Goal: Book appointment/travel/reservation

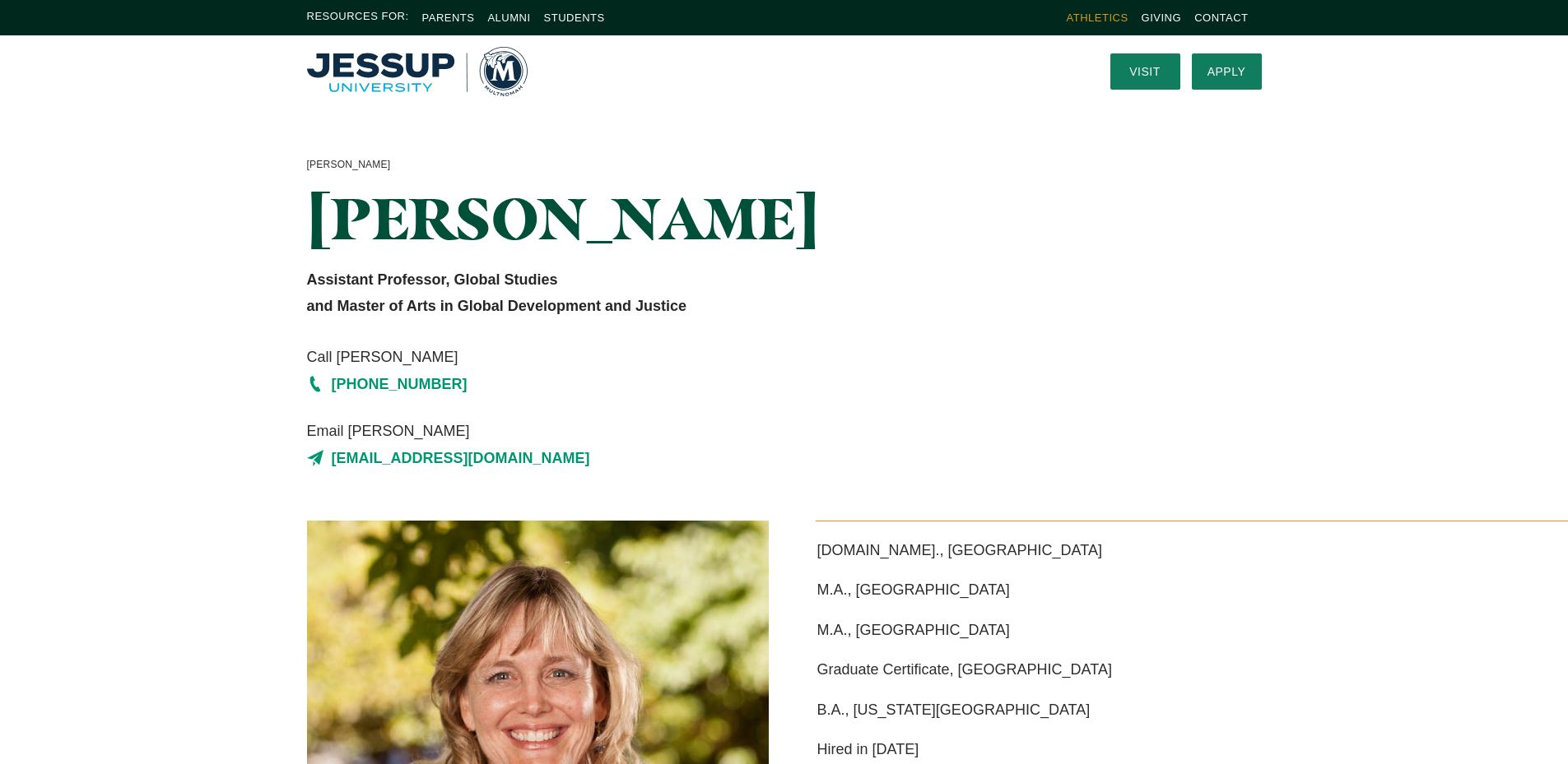
click at [1086, 13] on link "Athletics" at bounding box center [1098, 17] width 62 height 12
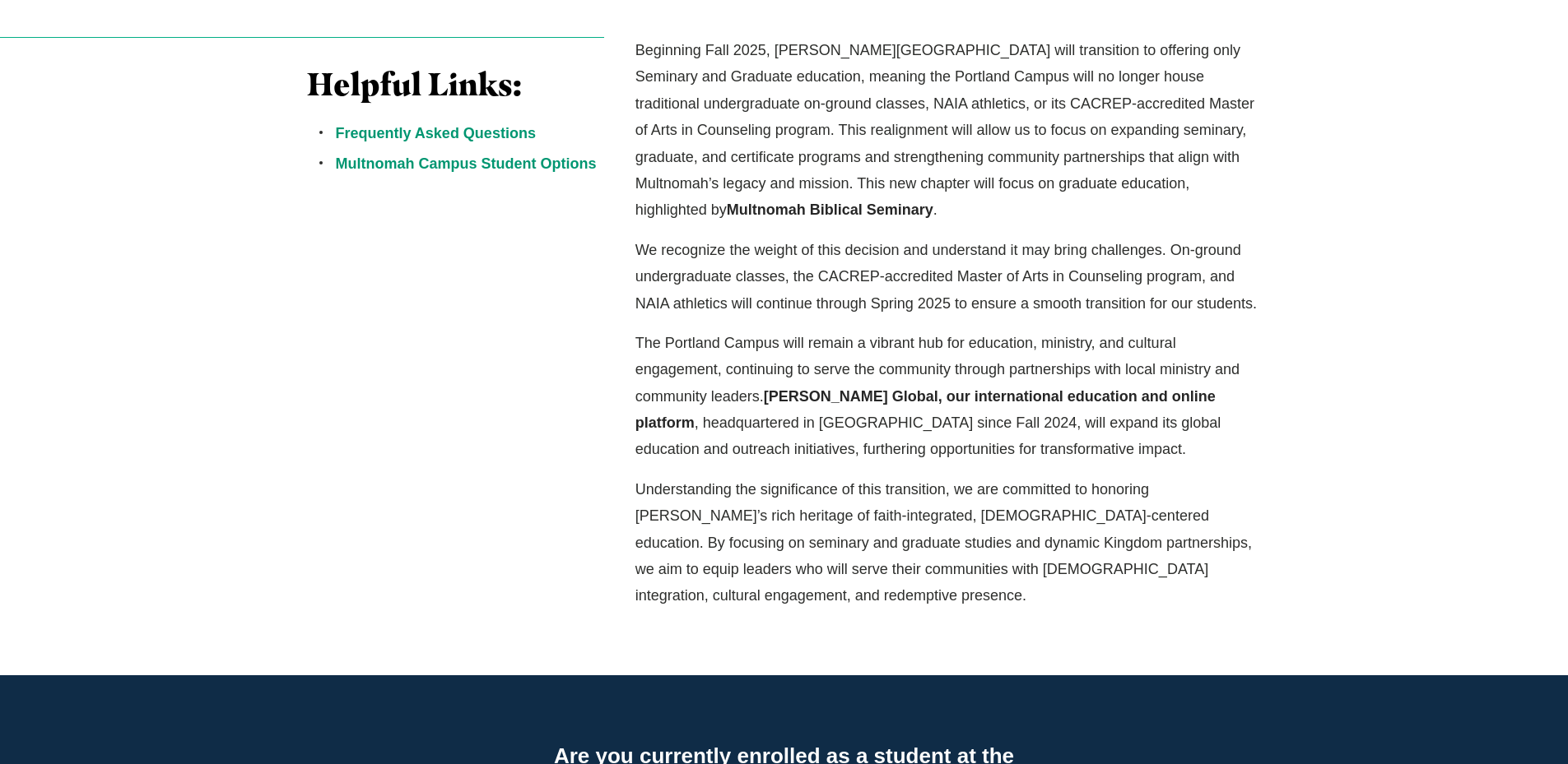
scroll to position [329, 0]
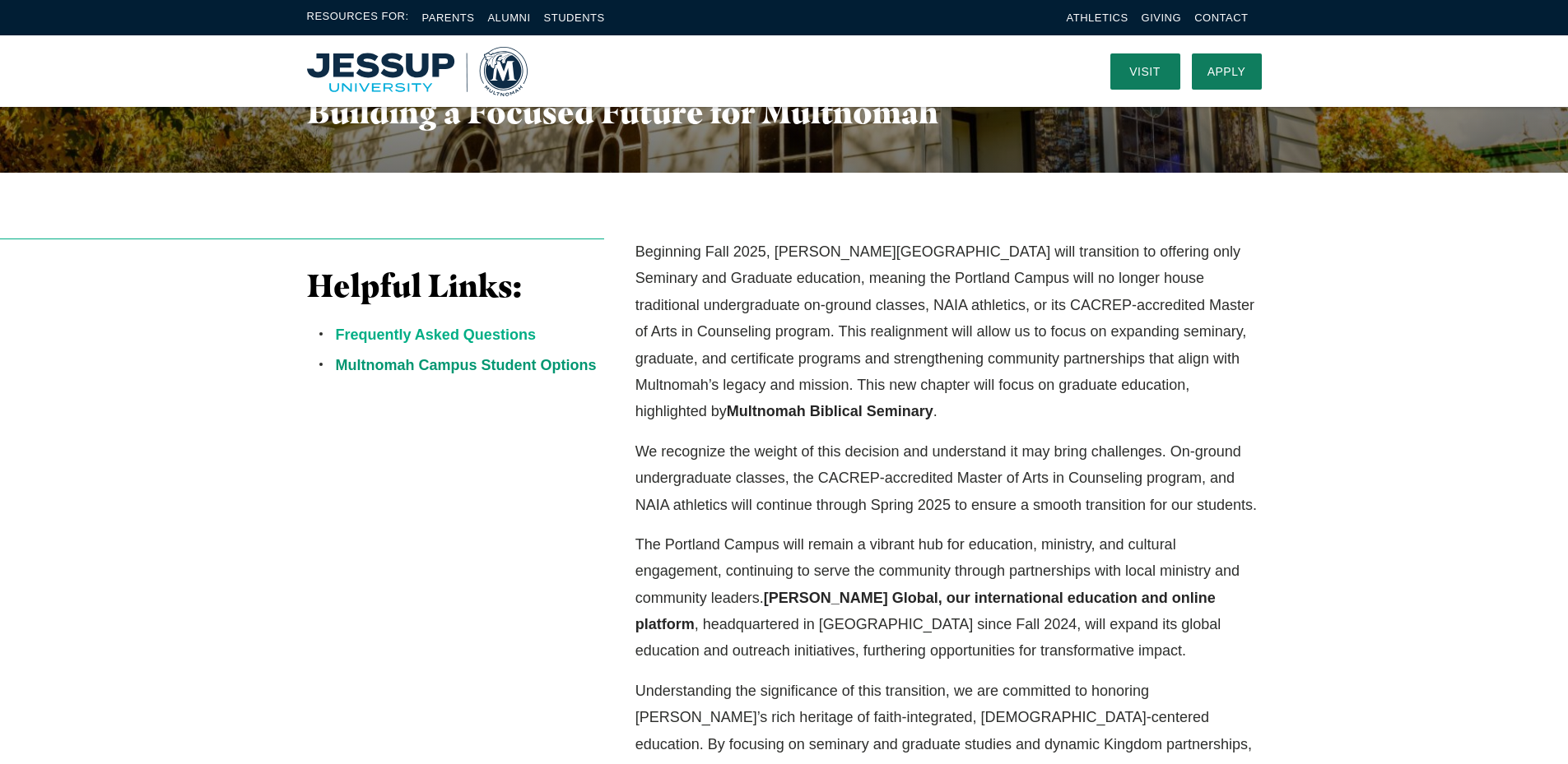
click at [498, 337] on link "Frequently Asked Questions" at bounding box center [436, 335] width 200 height 17
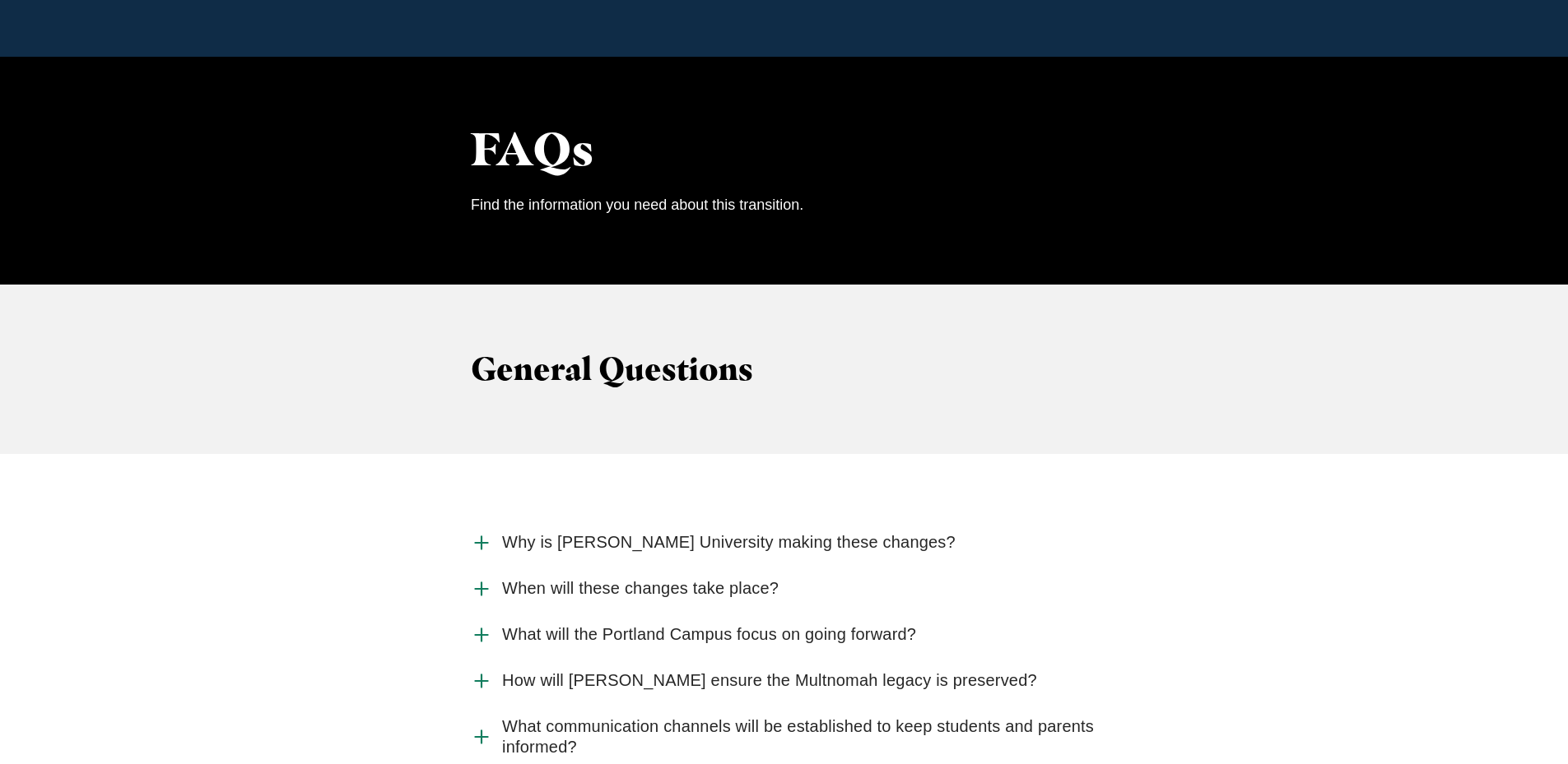
click at [669, 533] on span "Why is Jessup University making these changes?" at bounding box center [729, 543] width 454 height 21
click at [0, 0] on input "Why is Jessup University making these changes?" at bounding box center [0, 0] width 0 height 0
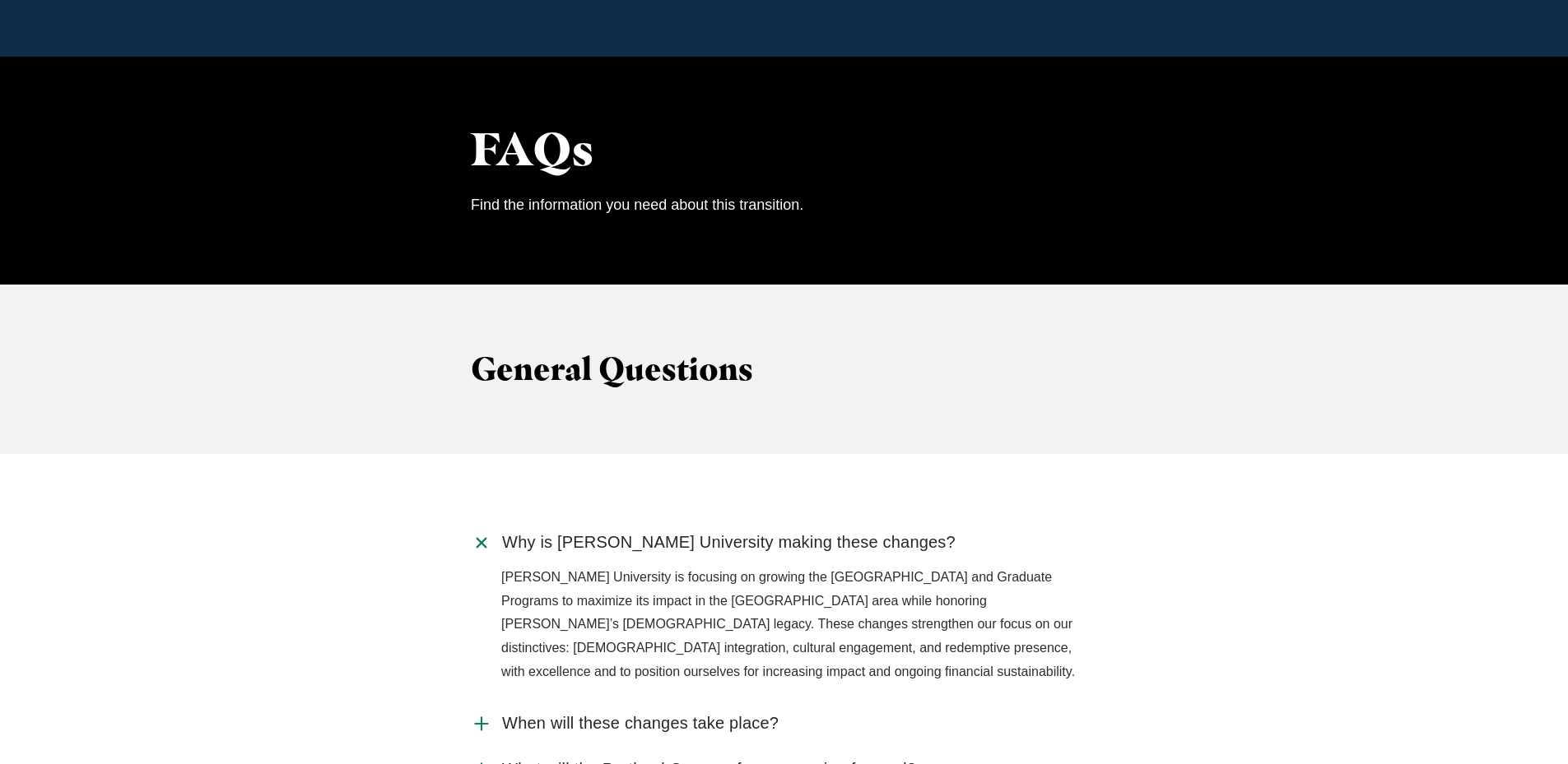
click at [704, 713] on span "When will these changes take place?" at bounding box center [640, 723] width 276 height 21
click at [0, 0] on input "When will these changes take place?" at bounding box center [0, 0] width 0 height 0
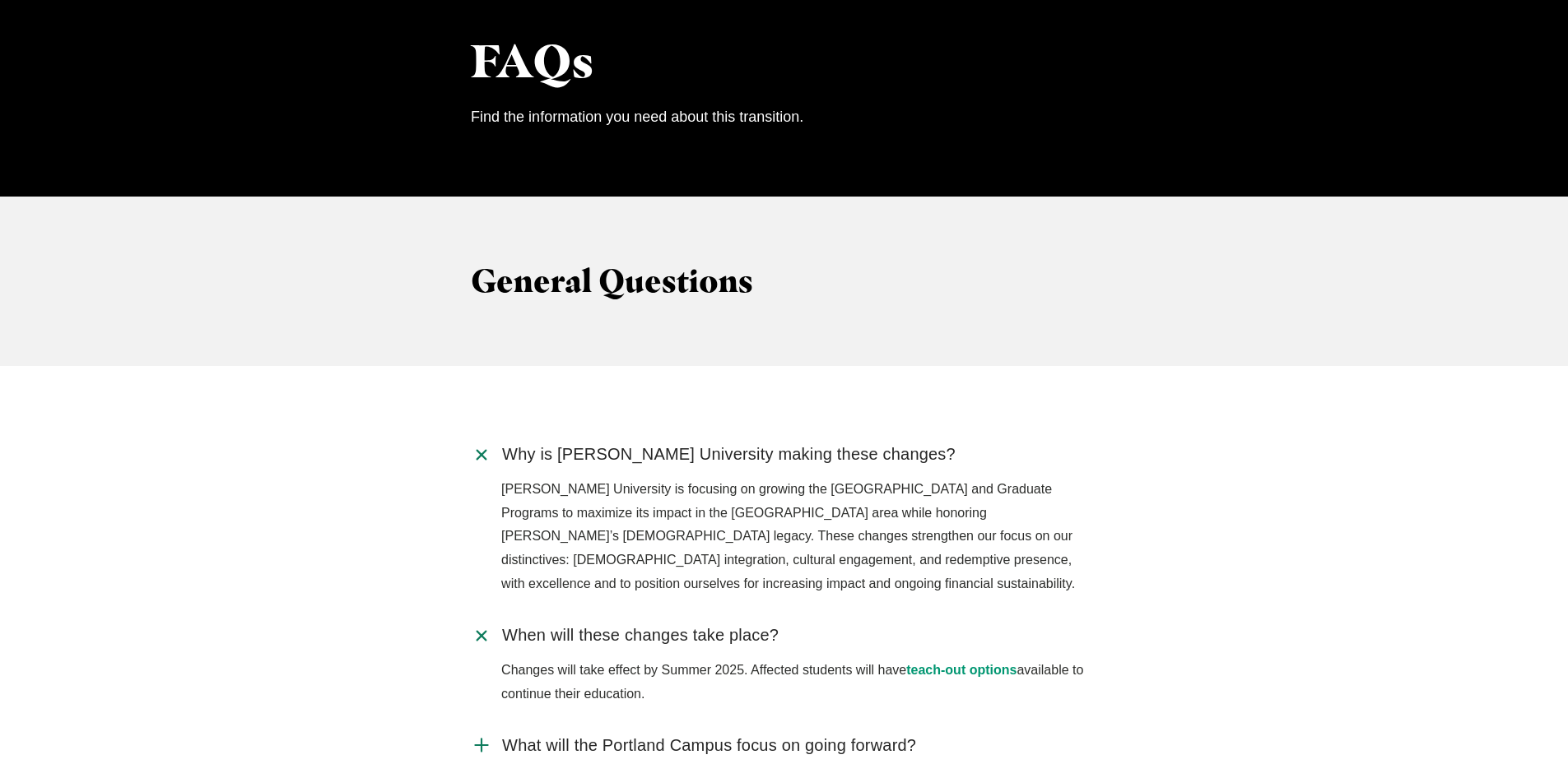
scroll to position [1763, 0]
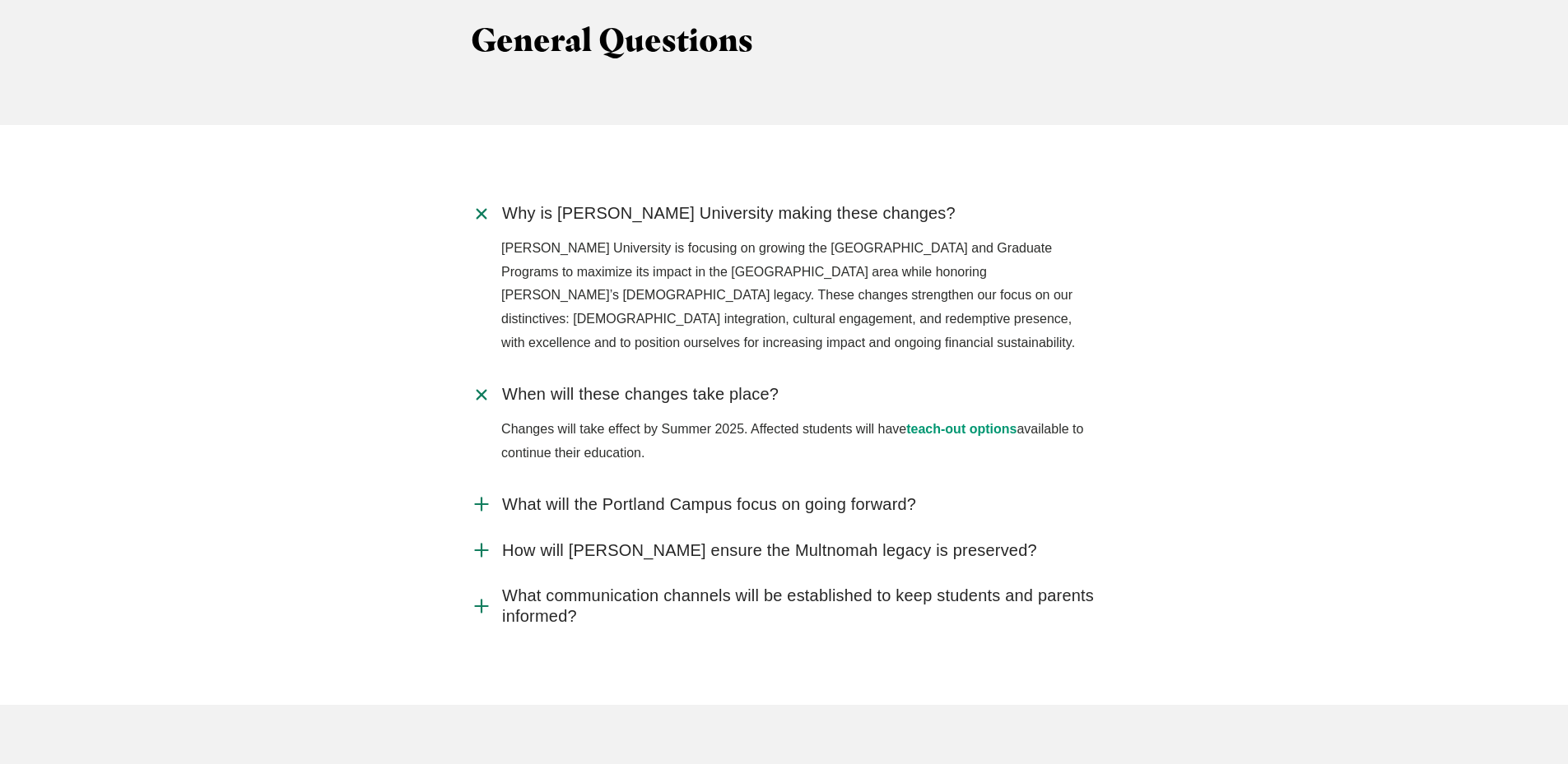
click at [713, 494] on span "What will the Portland Campus focus on going forward?" at bounding box center [709, 504] width 414 height 21
click at [0, 0] on input "What will the Portland Campus focus on going forward?" at bounding box center [0, 0] width 0 height 0
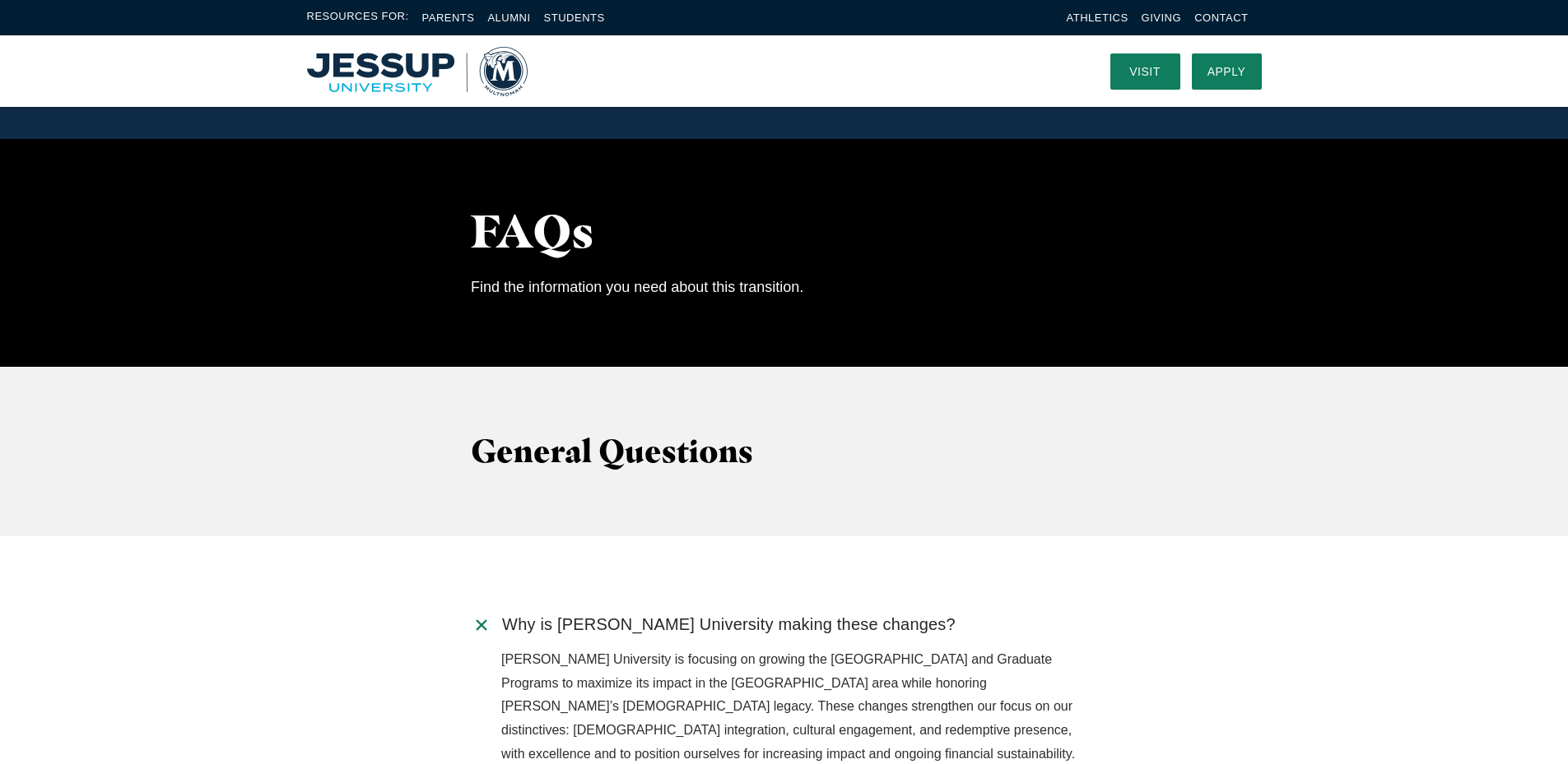
scroll to position [857, 0]
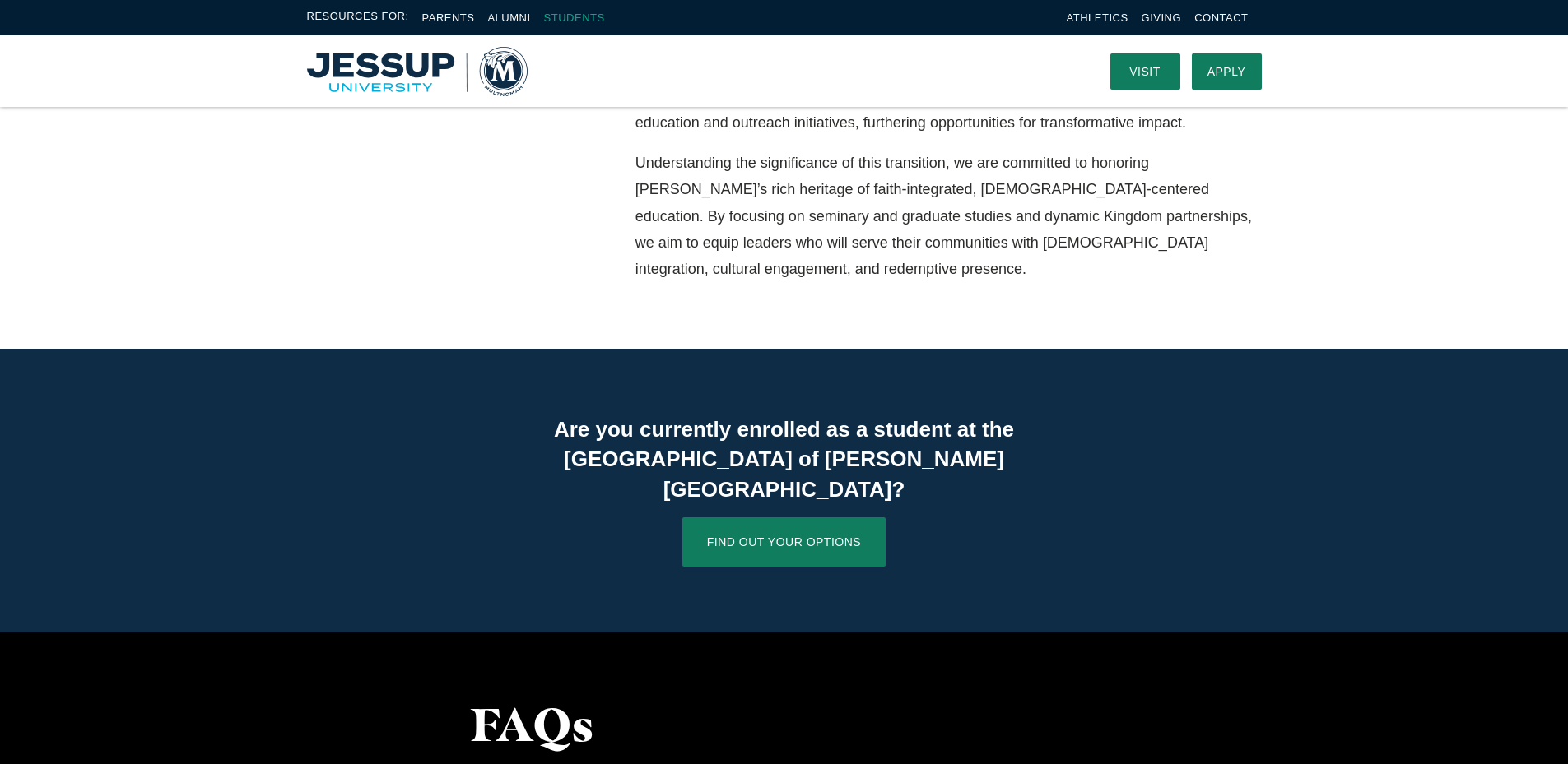
click at [586, 20] on link "Students" at bounding box center [574, 17] width 61 height 12
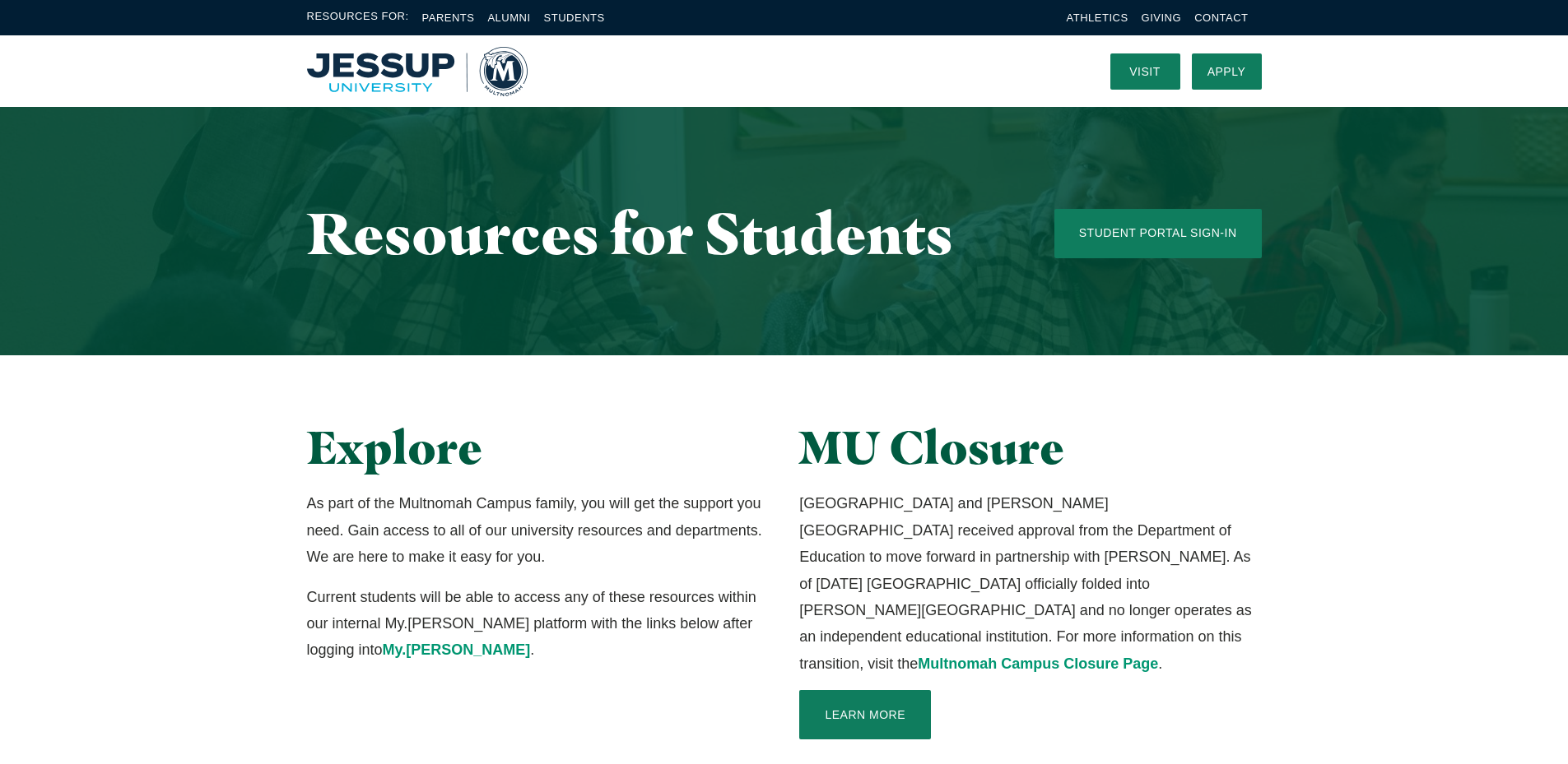
click at [356, 71] on img "Home" at bounding box center [417, 71] width 221 height 49
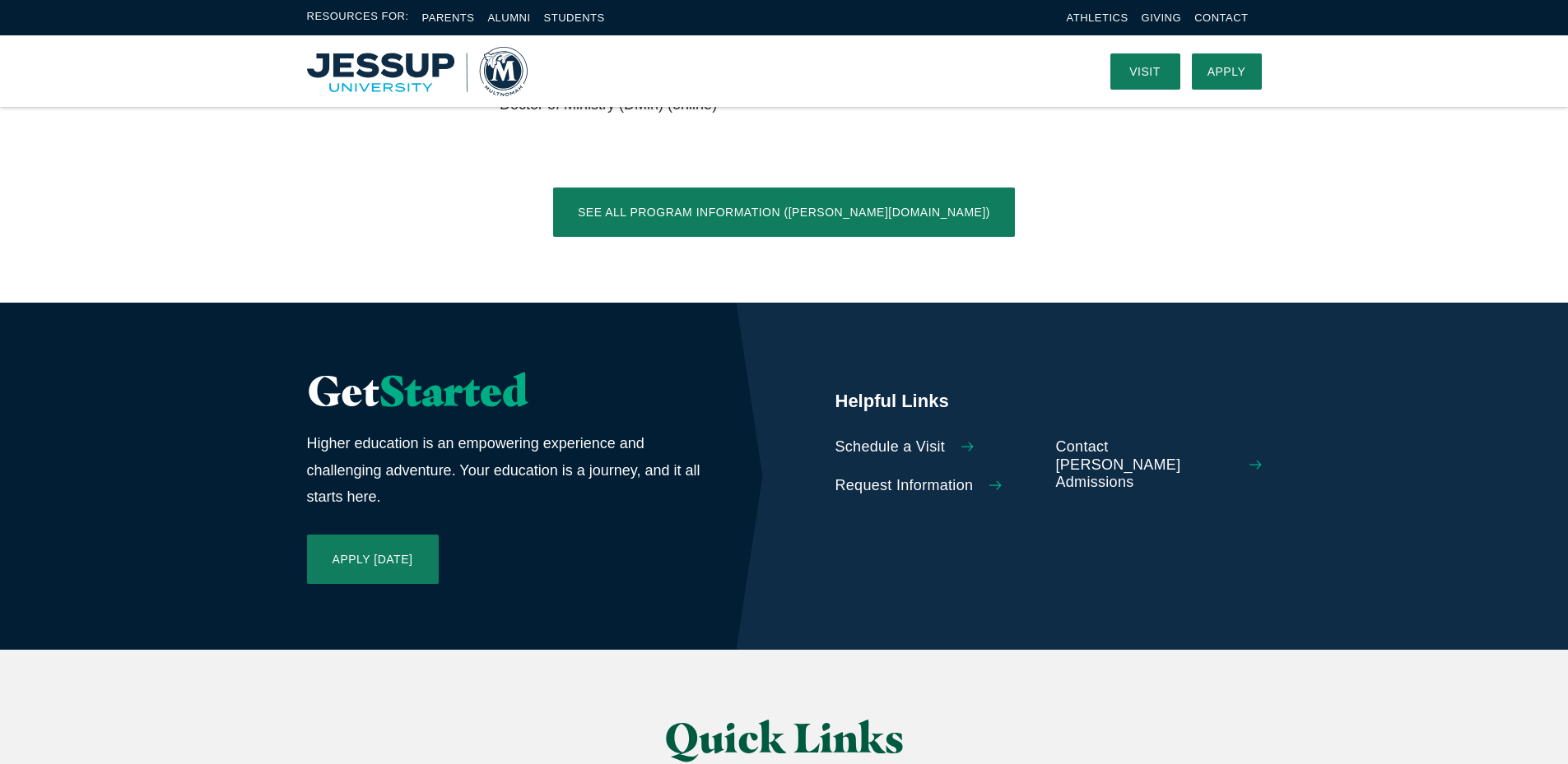
scroll to position [3321, 0]
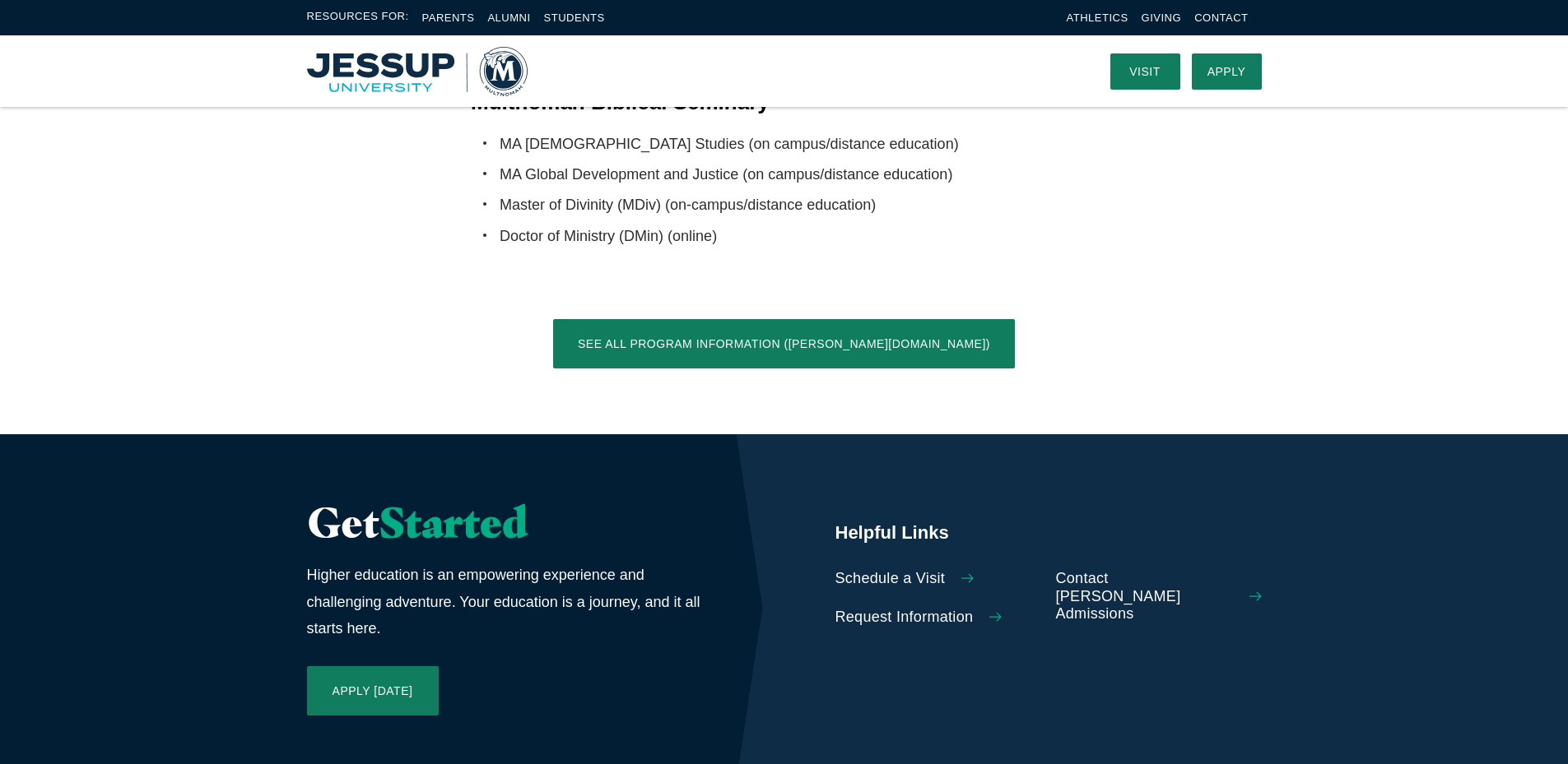
click at [893, 570] on span "Schedule a Visit" at bounding box center [890, 579] width 110 height 18
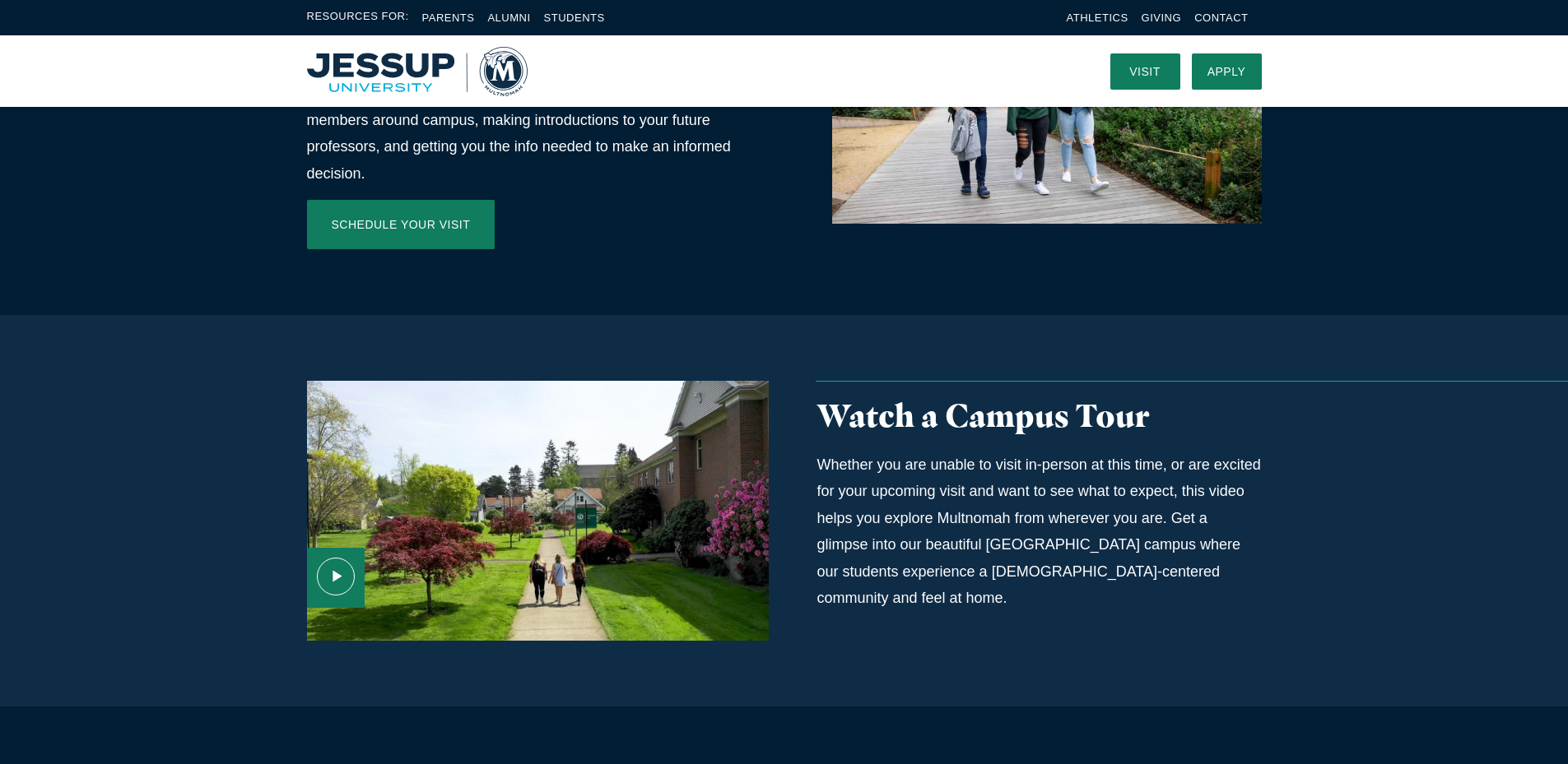
scroll to position [759, 0]
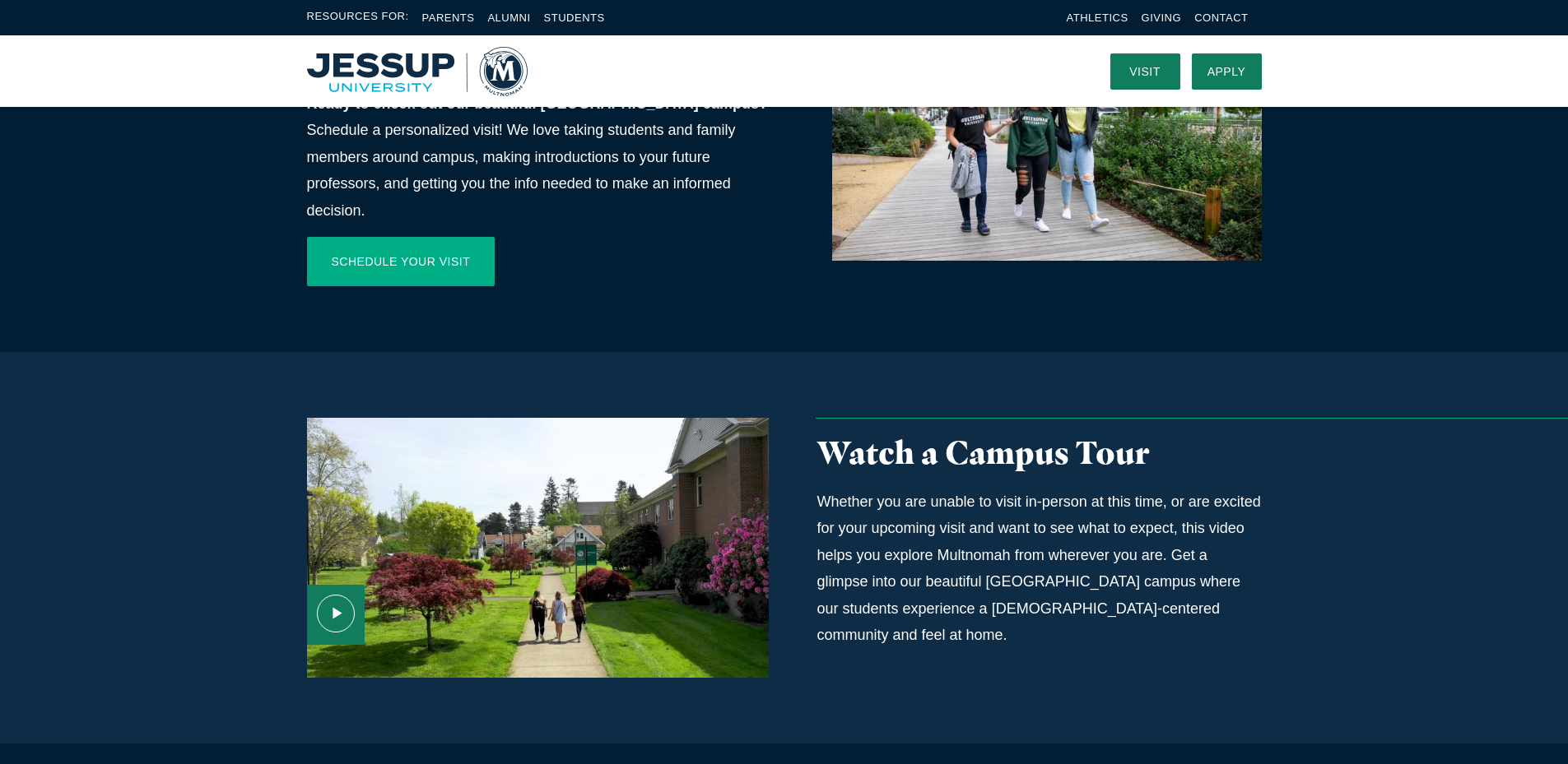
click at [441, 237] on link "Schedule Your Visit" at bounding box center [401, 261] width 188 height 49
